Goal: Transaction & Acquisition: Purchase product/service

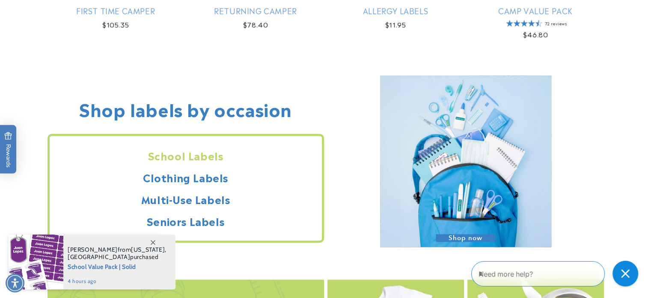
scroll to position [728, 0]
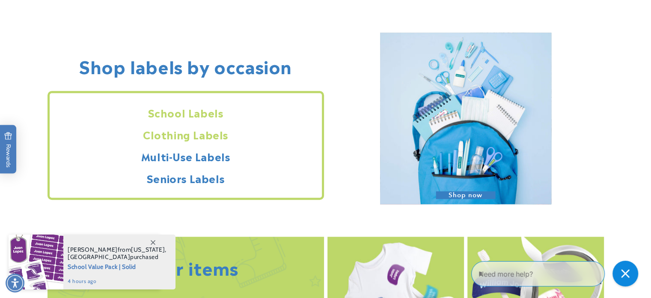
click at [179, 141] on h2 "Clothing Labels" at bounding box center [186, 134] width 272 height 13
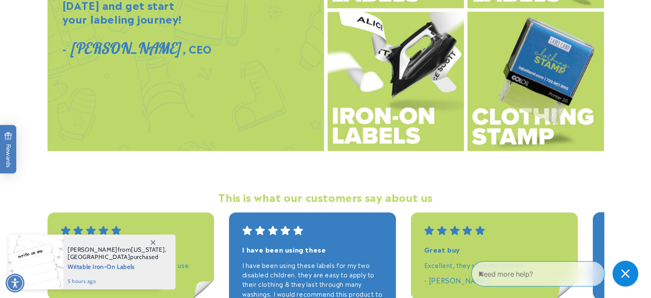
scroll to position [1113, 0]
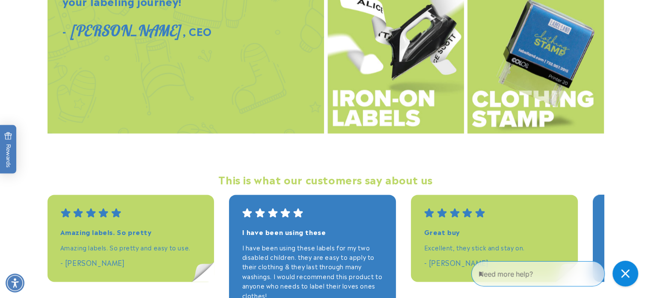
click at [514, 134] on img at bounding box center [536, 64] width 137 height 140
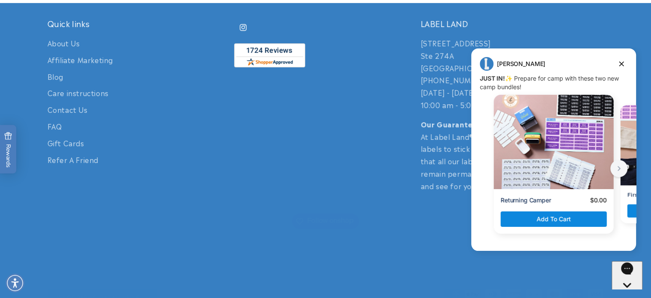
scroll to position [385, 0]
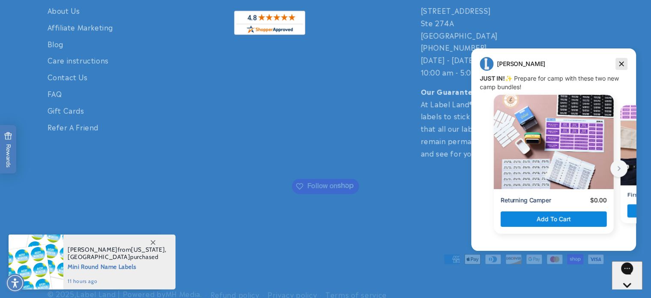
click at [618, 63] on icon "Dismiss campaign" at bounding box center [622, 64] width 9 height 10
